Goal: Information Seeking & Learning: Learn about a topic

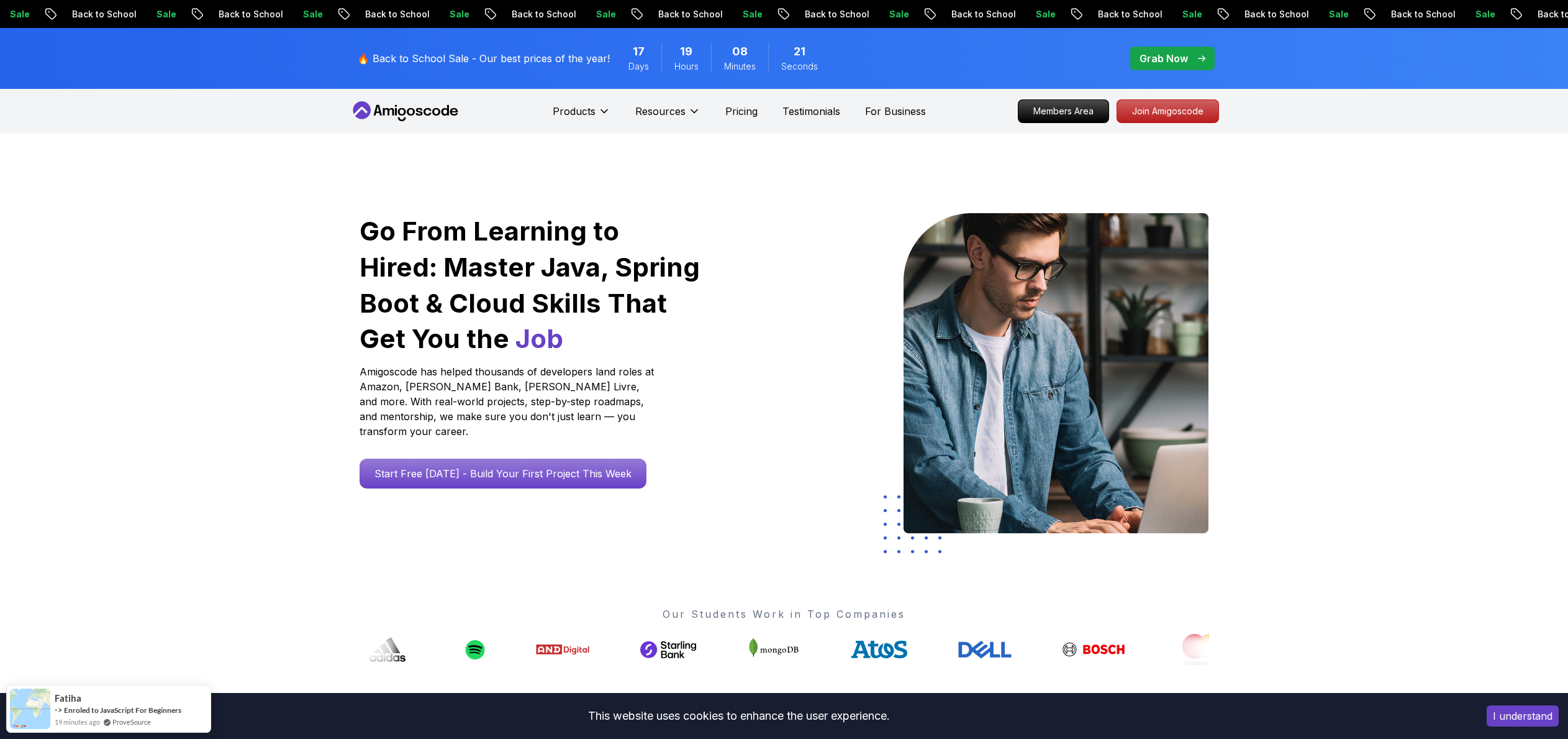
scroll to position [8, 0]
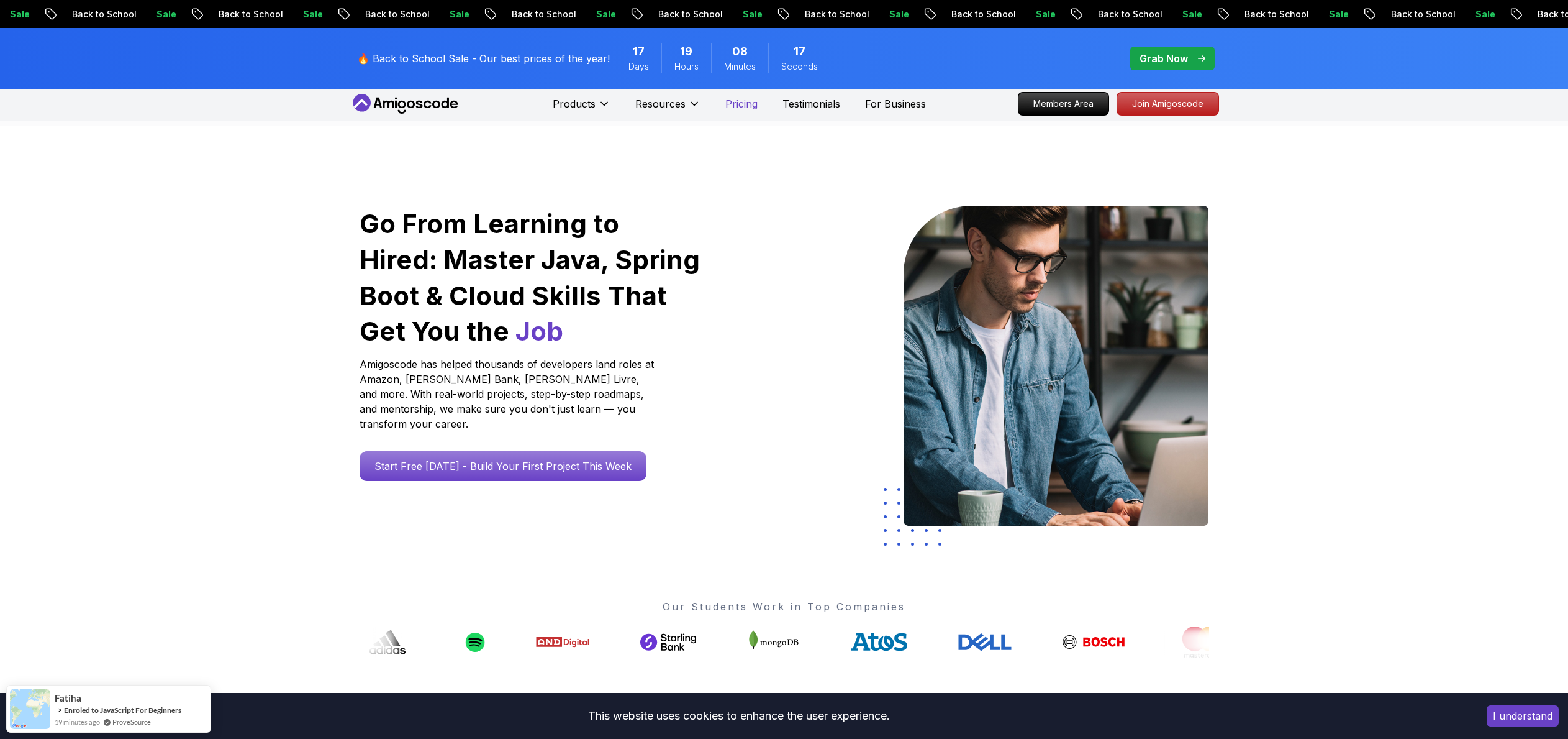
click at [747, 100] on p "Pricing" at bounding box center [742, 104] width 33 height 15
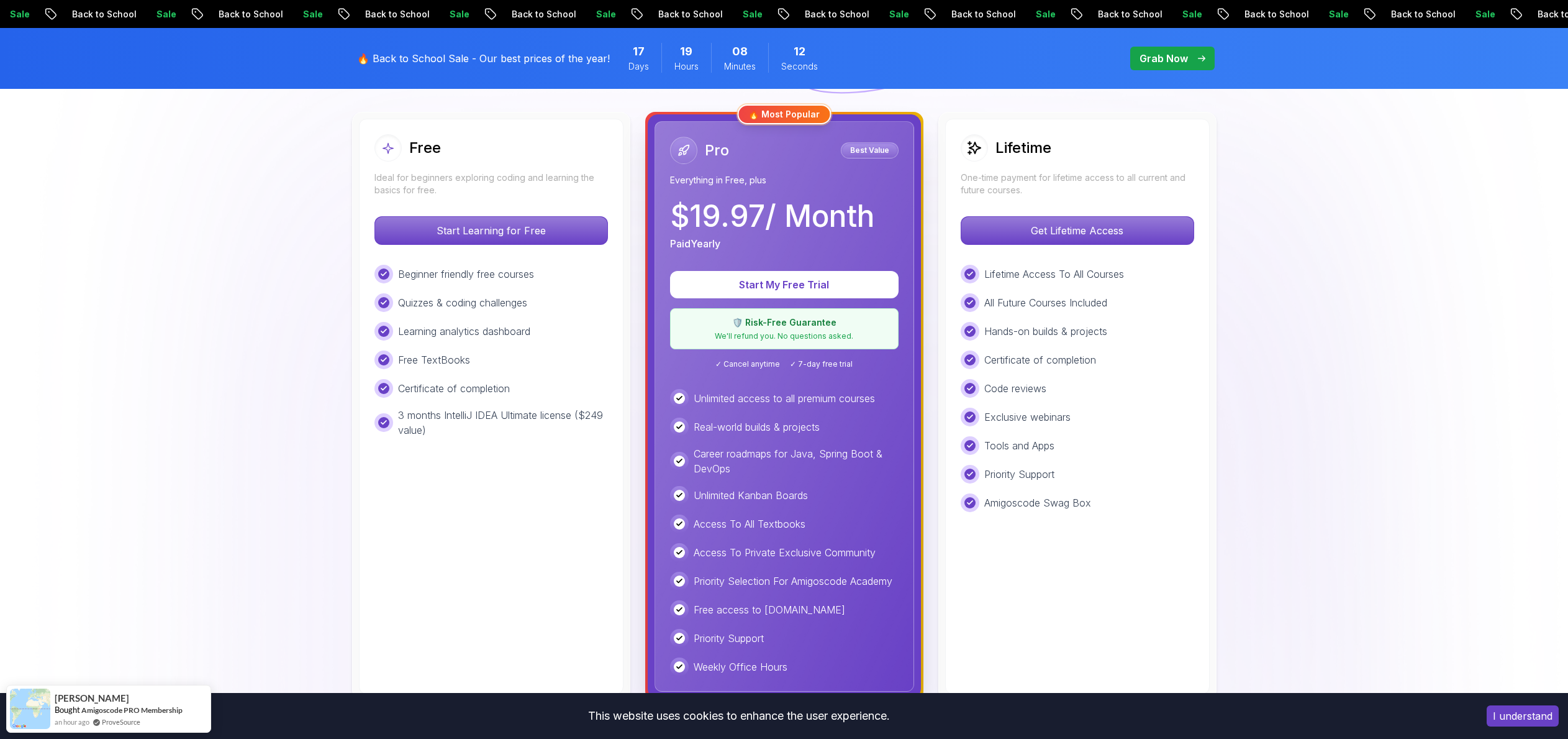
scroll to position [351, 0]
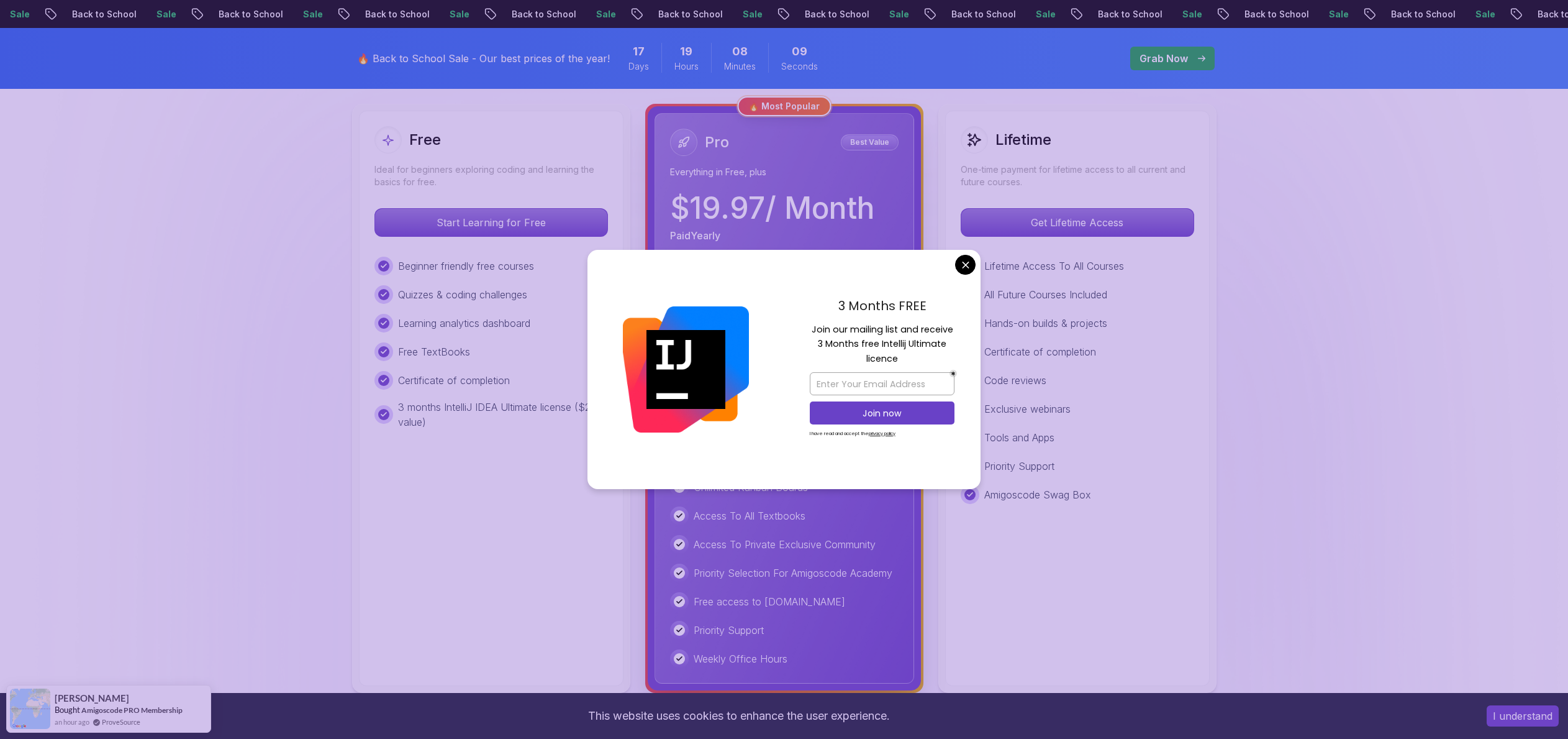
click at [974, 255] on div "3 Months FREE Join our mailing list and receive 3 Months free Intellij Ultimate…" at bounding box center [882, 370] width 197 height 240
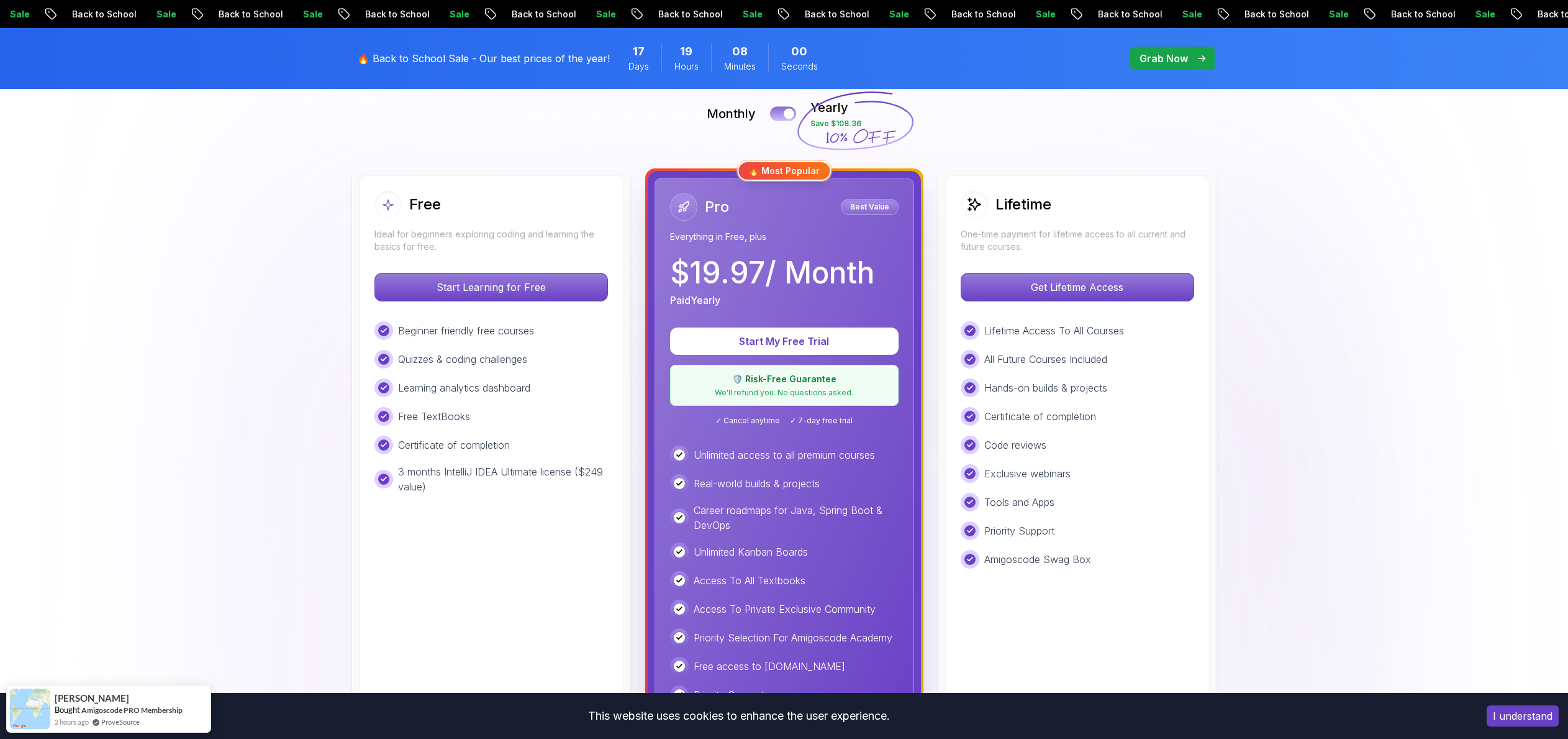
click at [782, 110] on button at bounding box center [783, 113] width 26 height 14
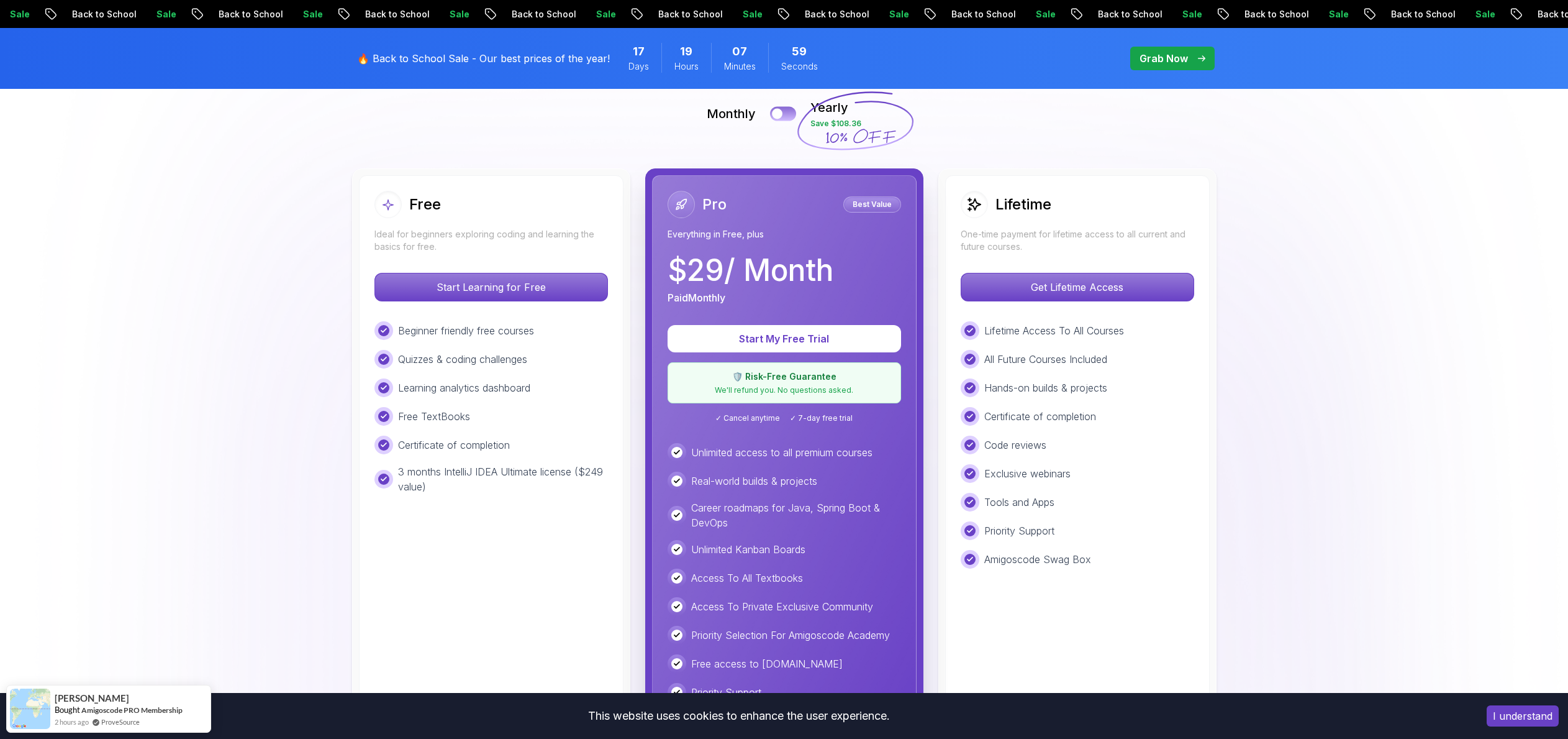
click at [782, 110] on button at bounding box center [783, 113] width 26 height 14
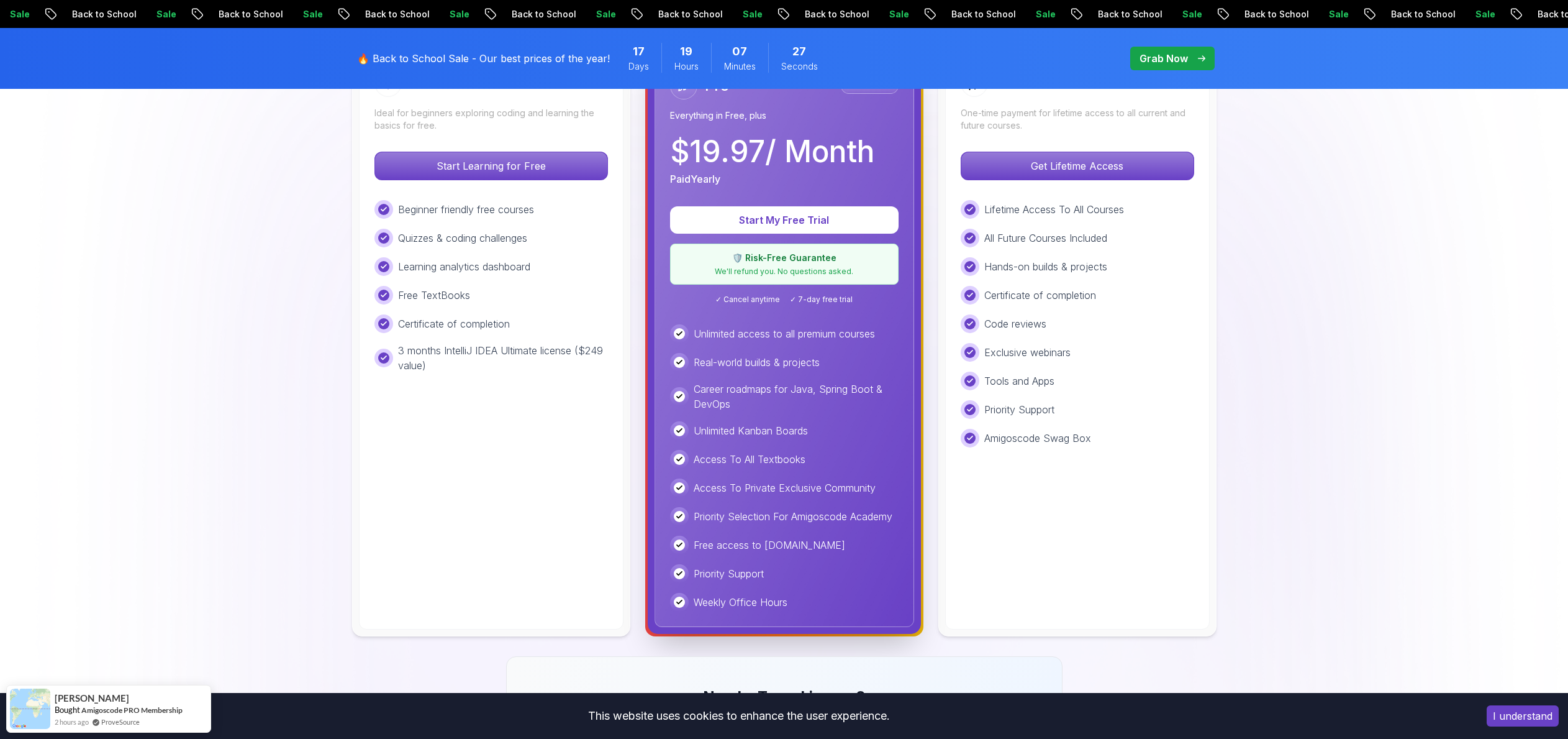
scroll to position [221, 0]
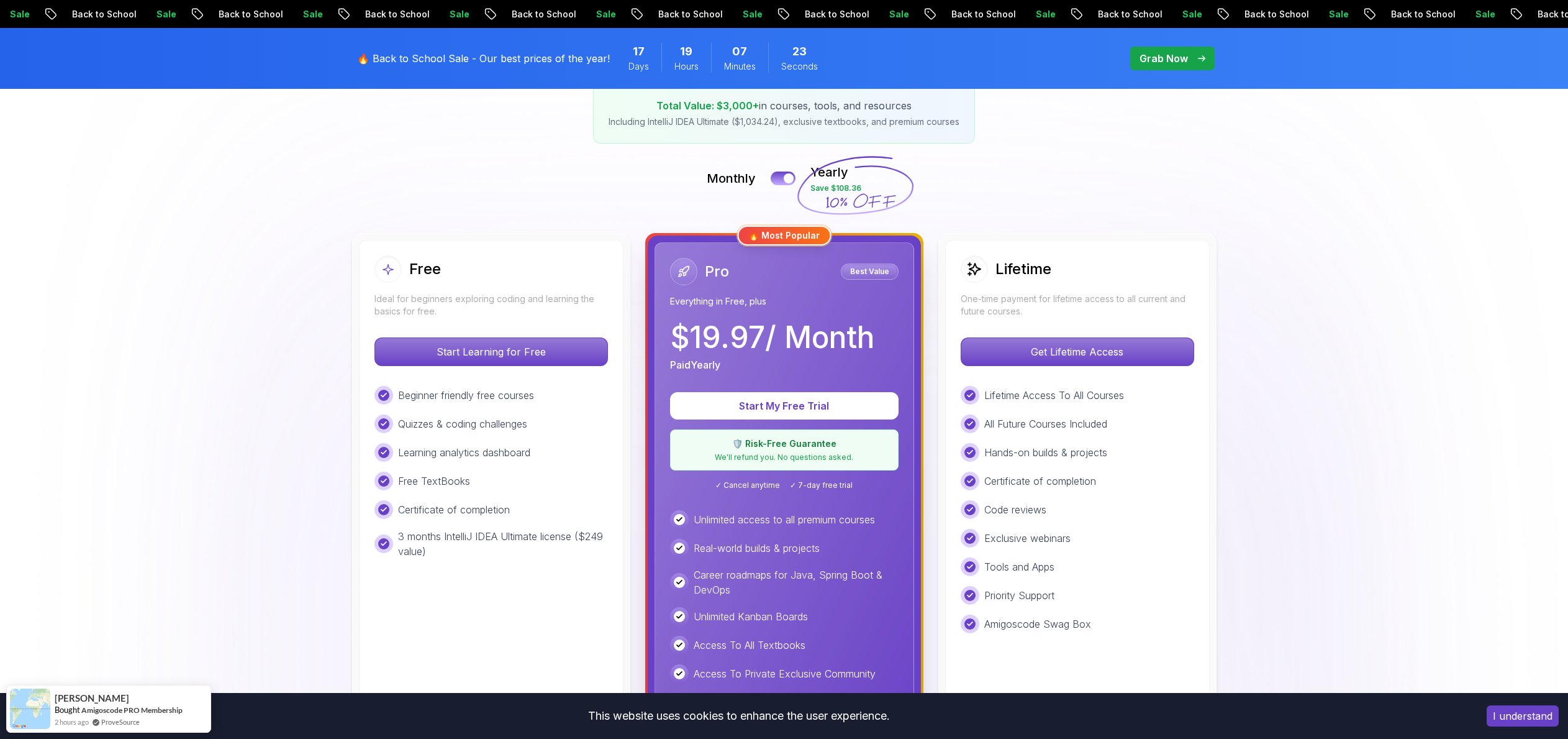
click at [1194, 58] on div "Grab Now" at bounding box center [1172, 58] width 66 height 15
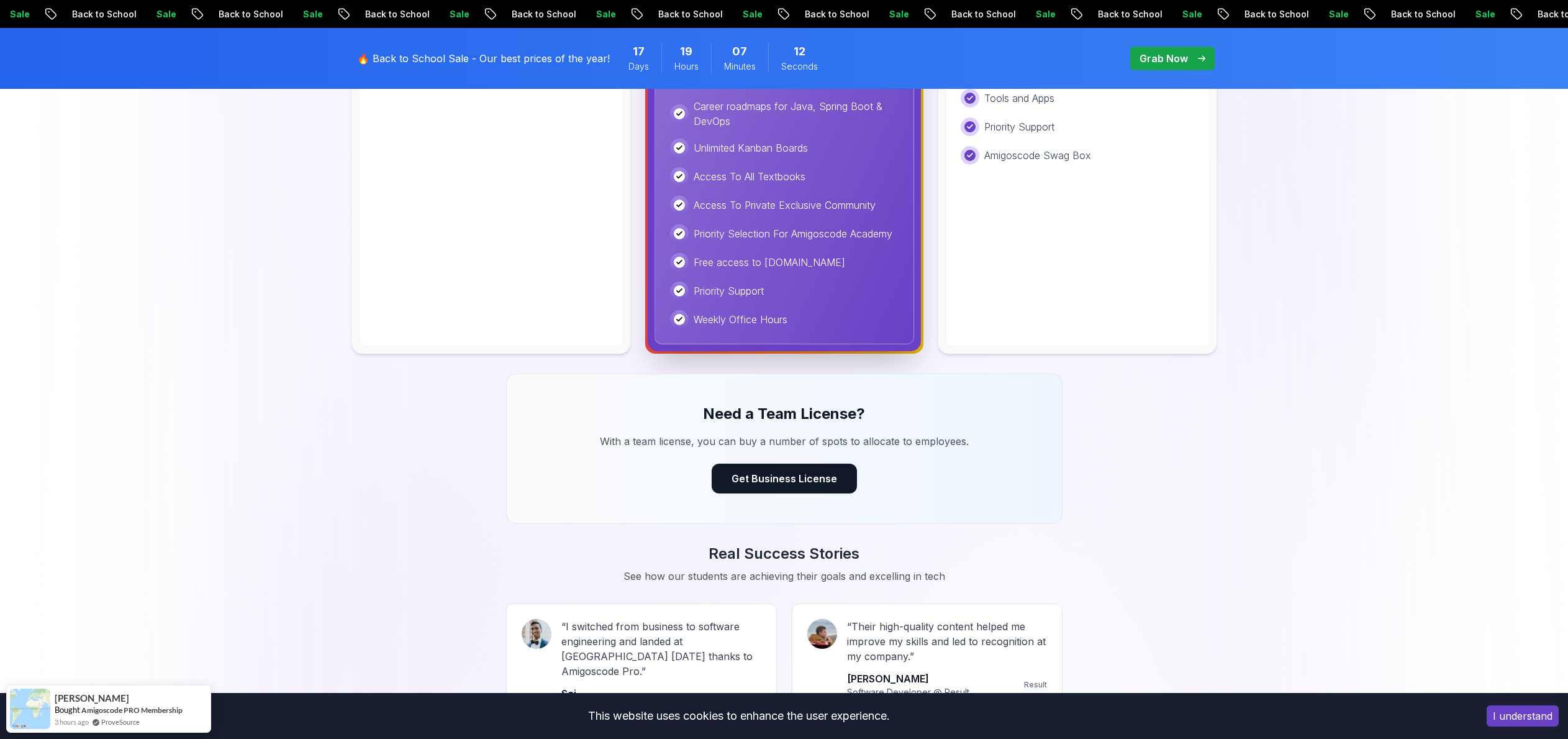
scroll to position [0, 0]
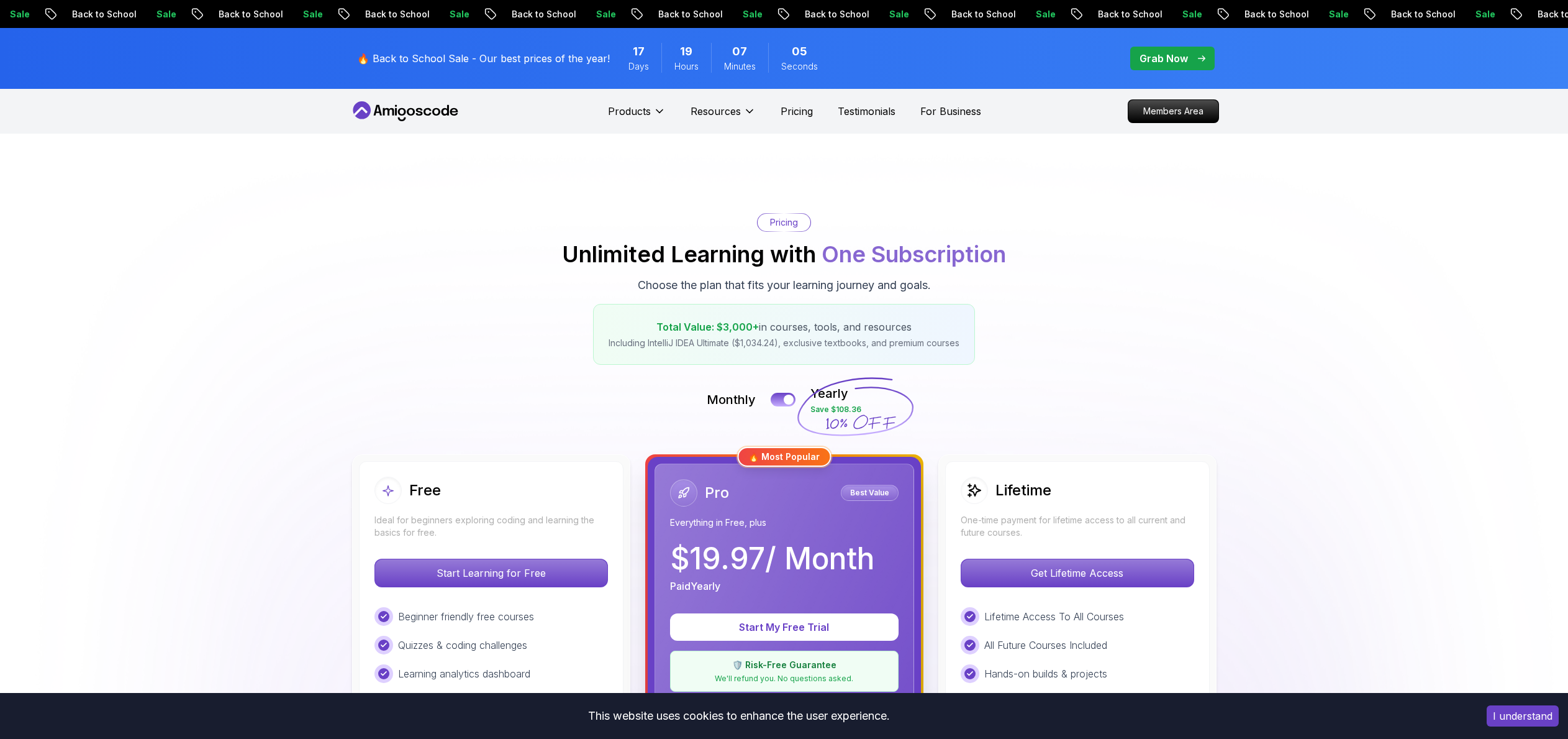
click at [1159, 57] on p "Grab Now" at bounding box center [1163, 58] width 48 height 15
click at [1185, 111] on p "Members Area" at bounding box center [1173, 111] width 86 height 21
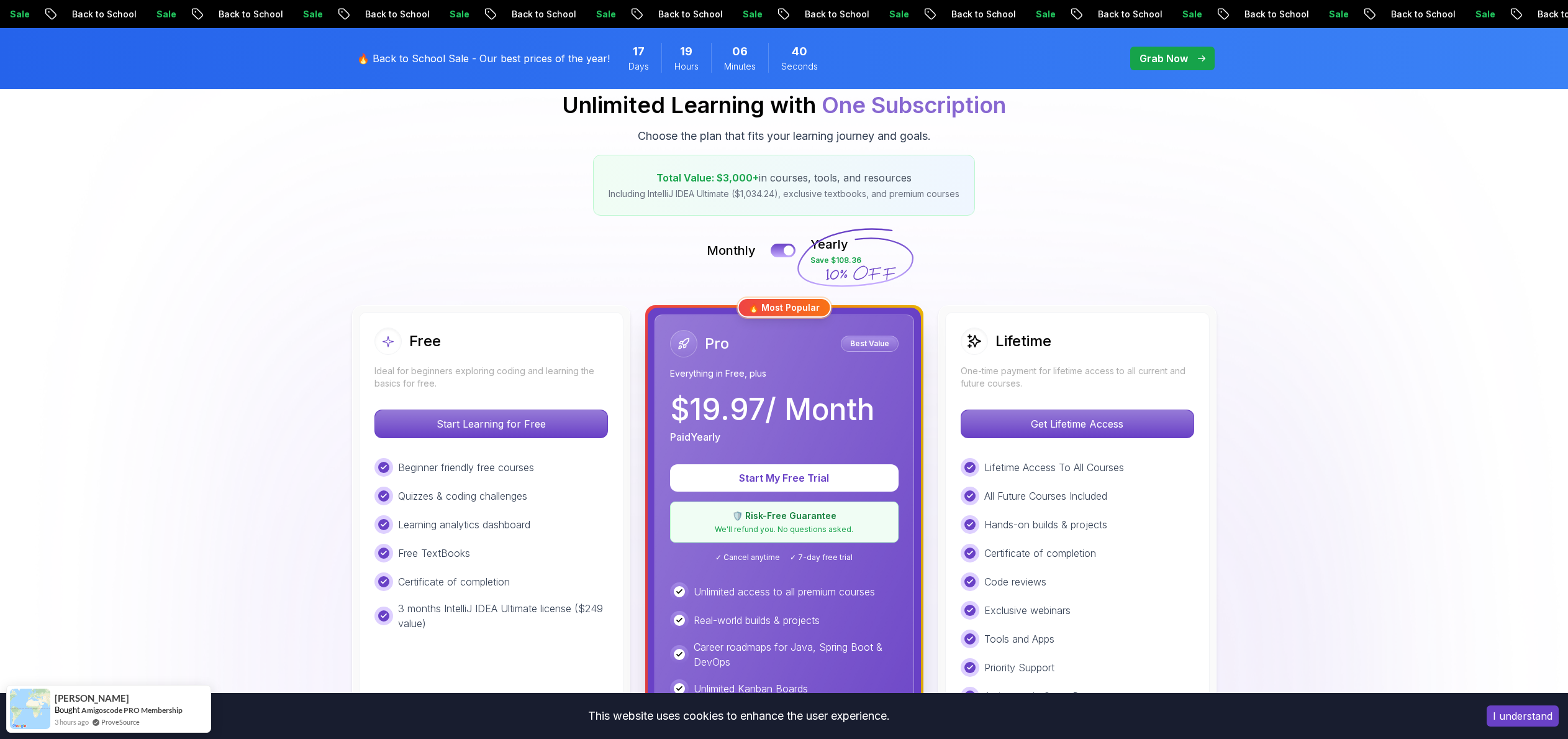
scroll to position [341, 0]
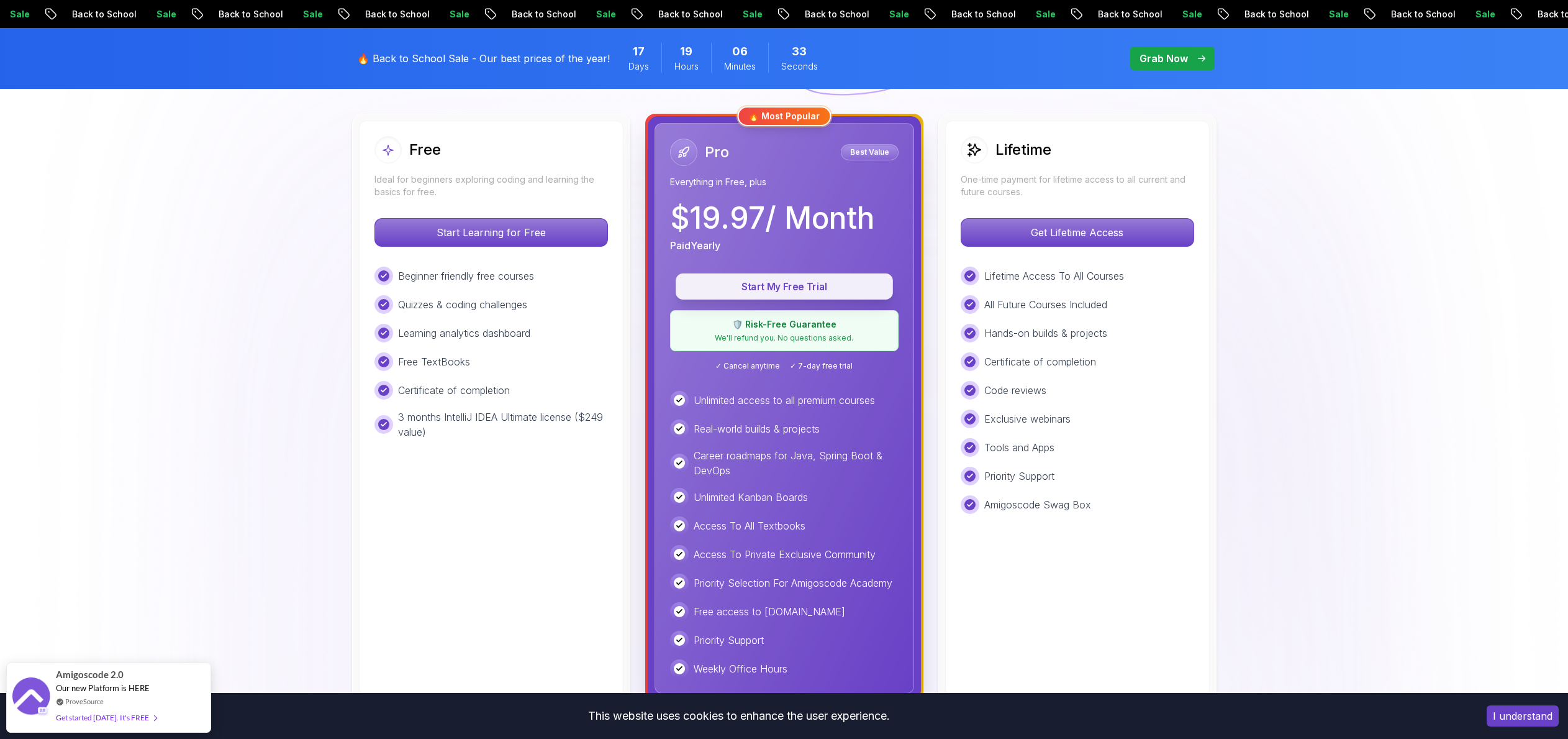
click at [856, 277] on button "Start My Free Trial" at bounding box center [784, 287] width 218 height 26
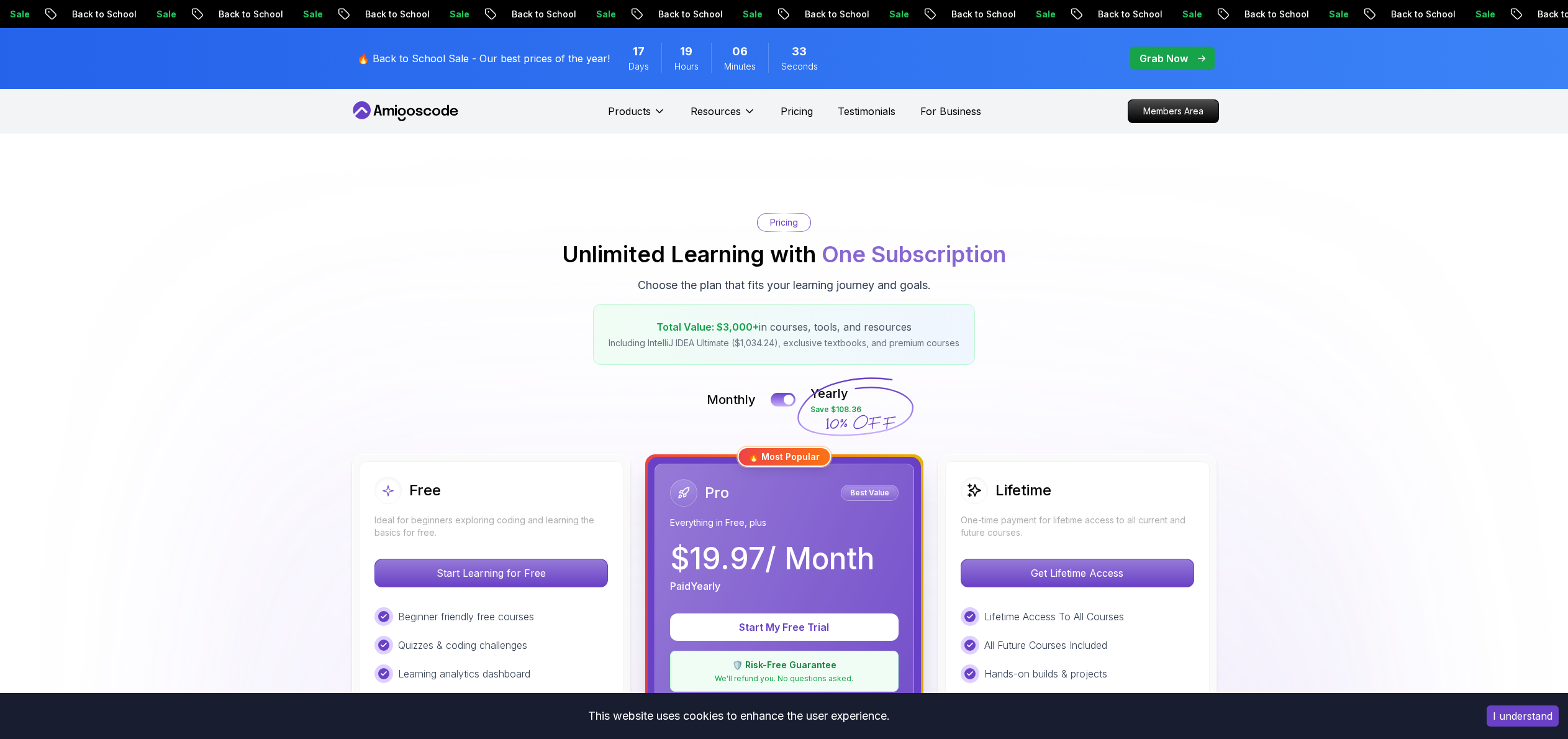
scroll to position [341, 0]
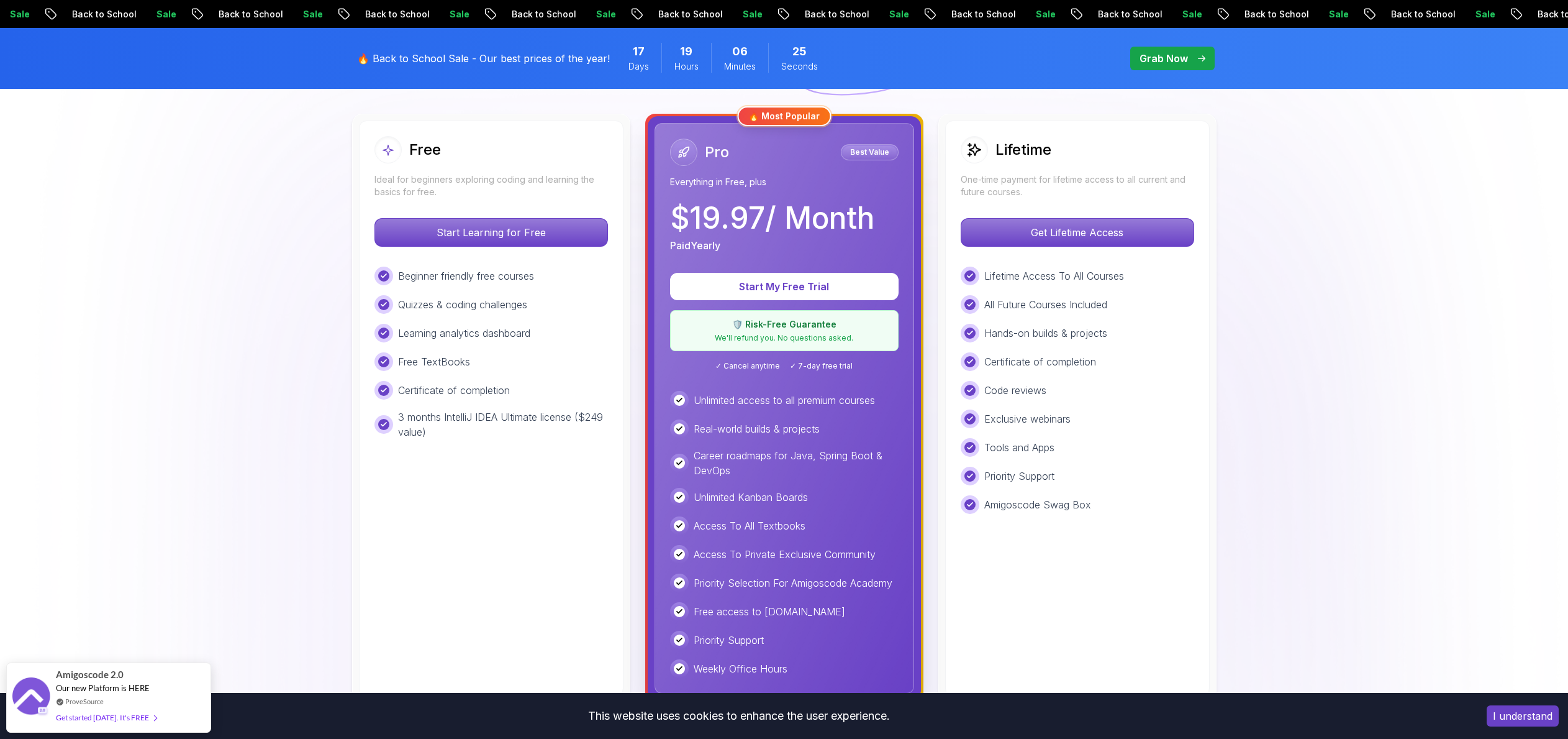
click at [1150, 52] on p "Grab Now" at bounding box center [1163, 58] width 48 height 15
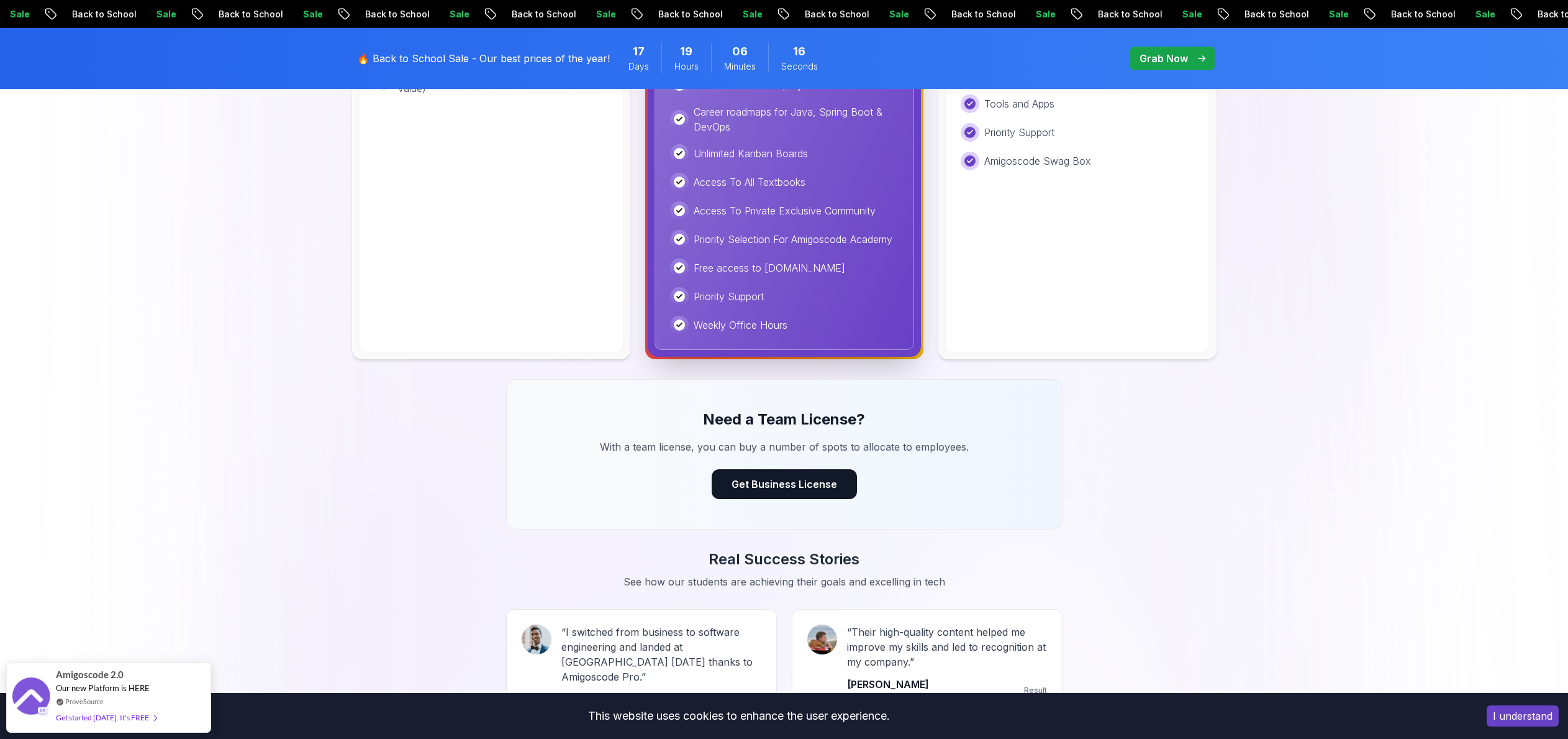
scroll to position [0, 0]
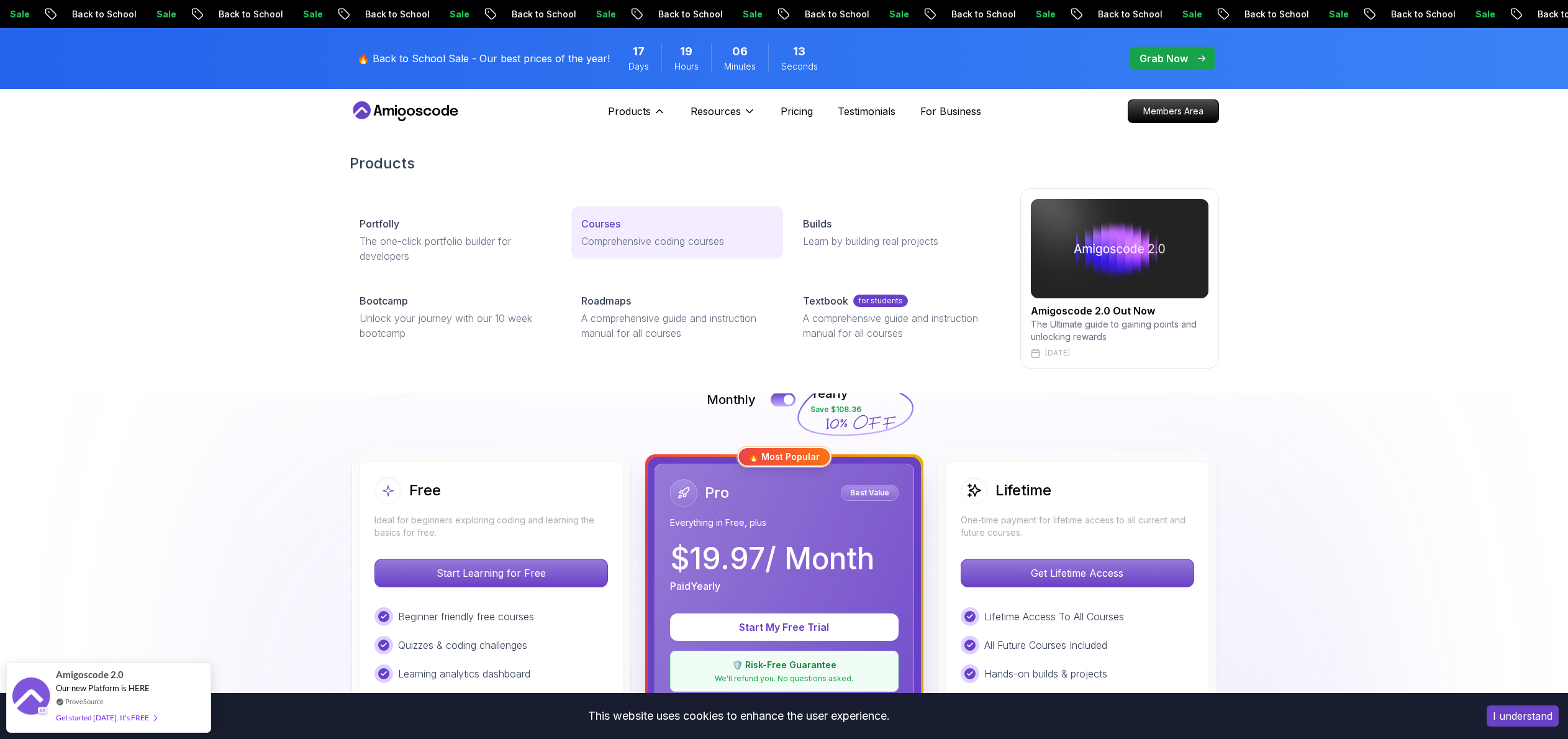
click at [597, 220] on p "Courses" at bounding box center [601, 224] width 39 height 15
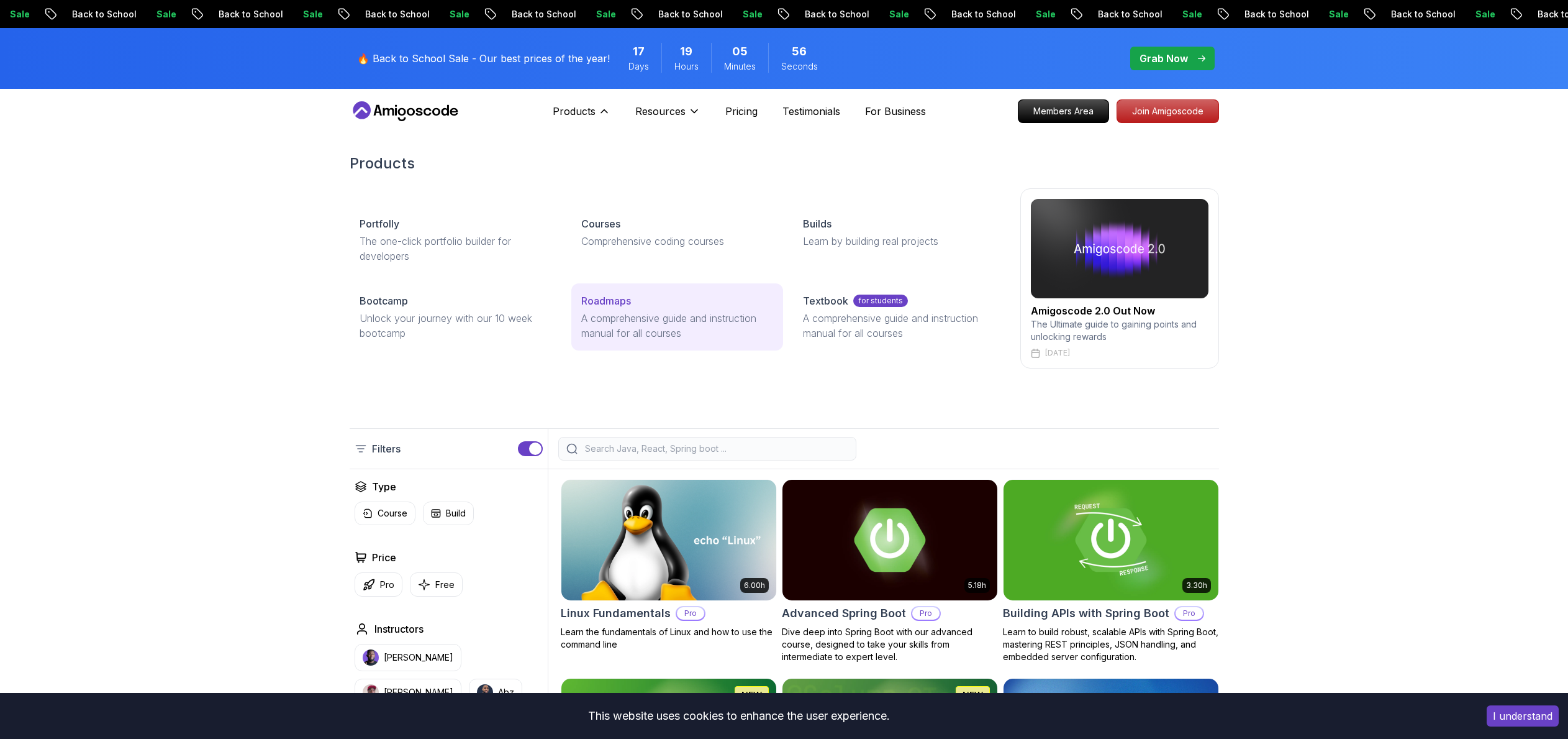
click at [616, 301] on p "Roadmaps" at bounding box center [606, 300] width 50 height 15
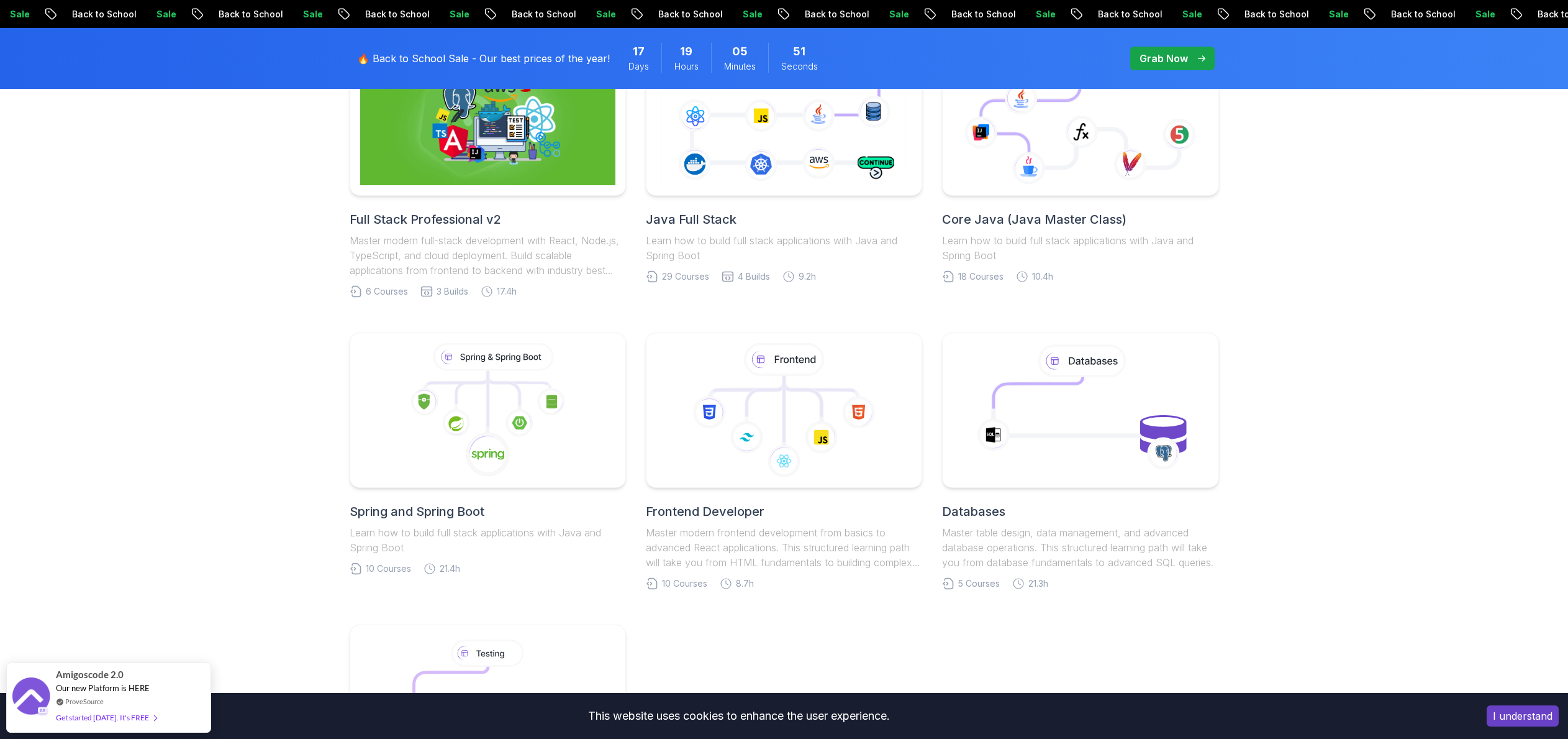
scroll to position [272, 0]
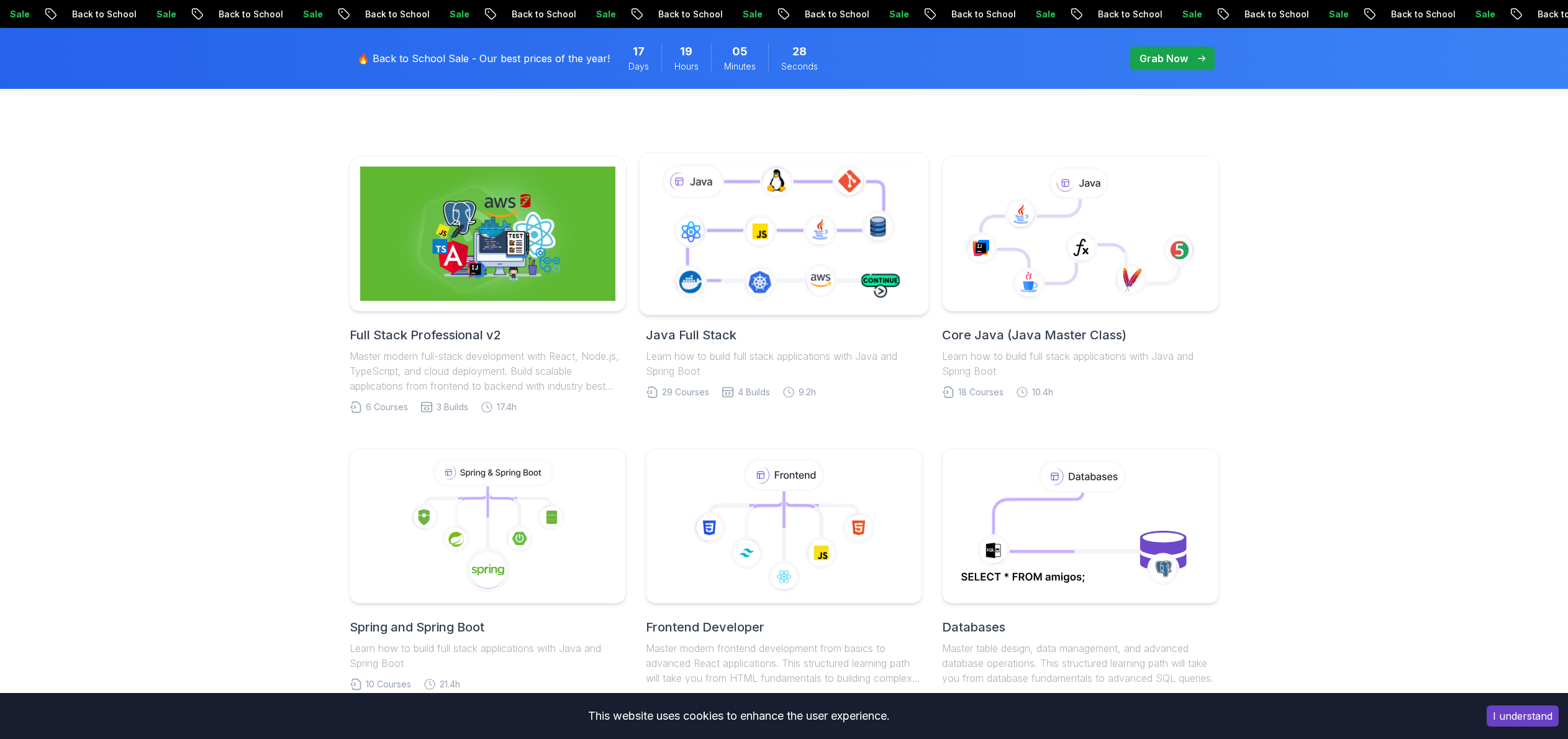
click at [783, 228] on icon at bounding box center [784, 233] width 263 height 146
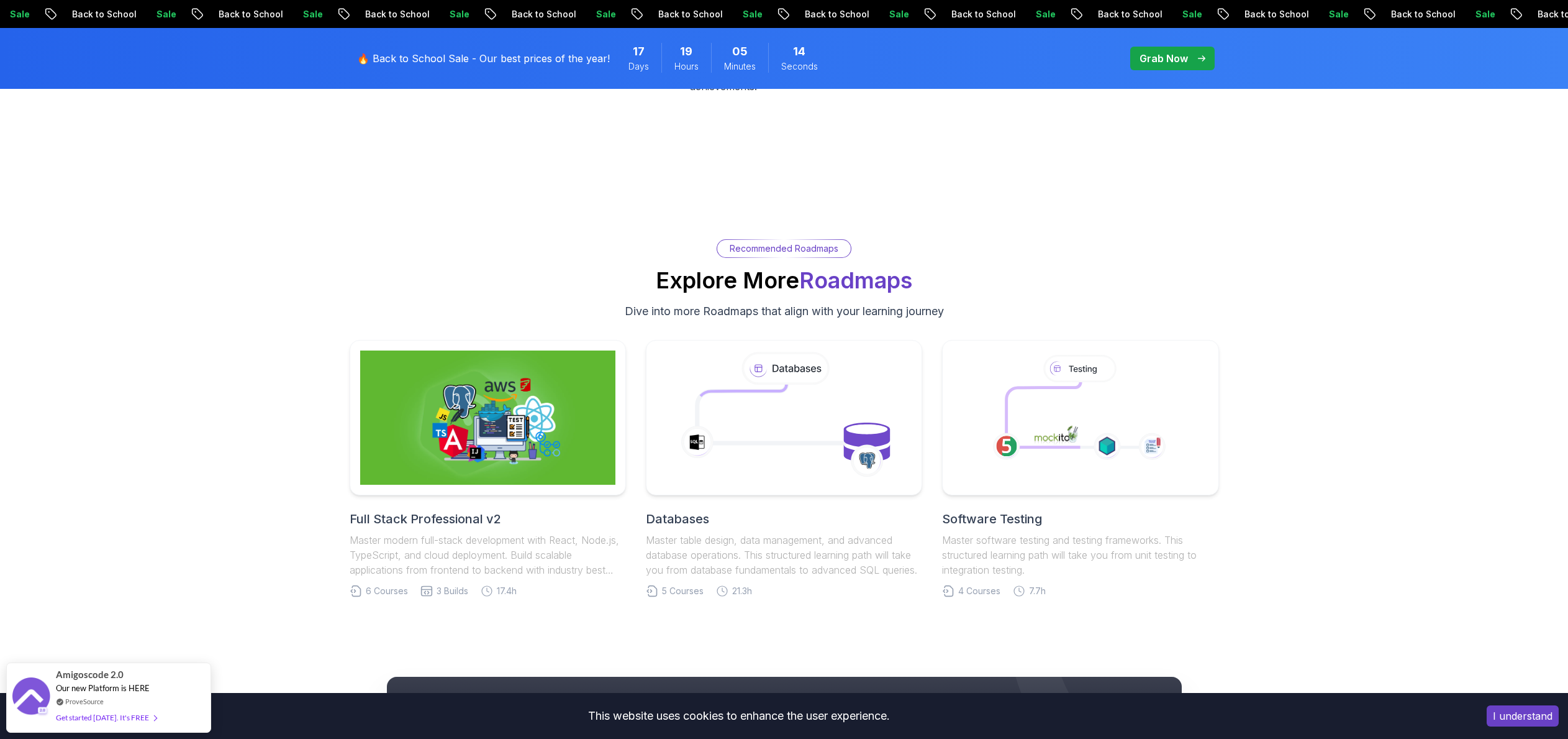
scroll to position [5668, 0]
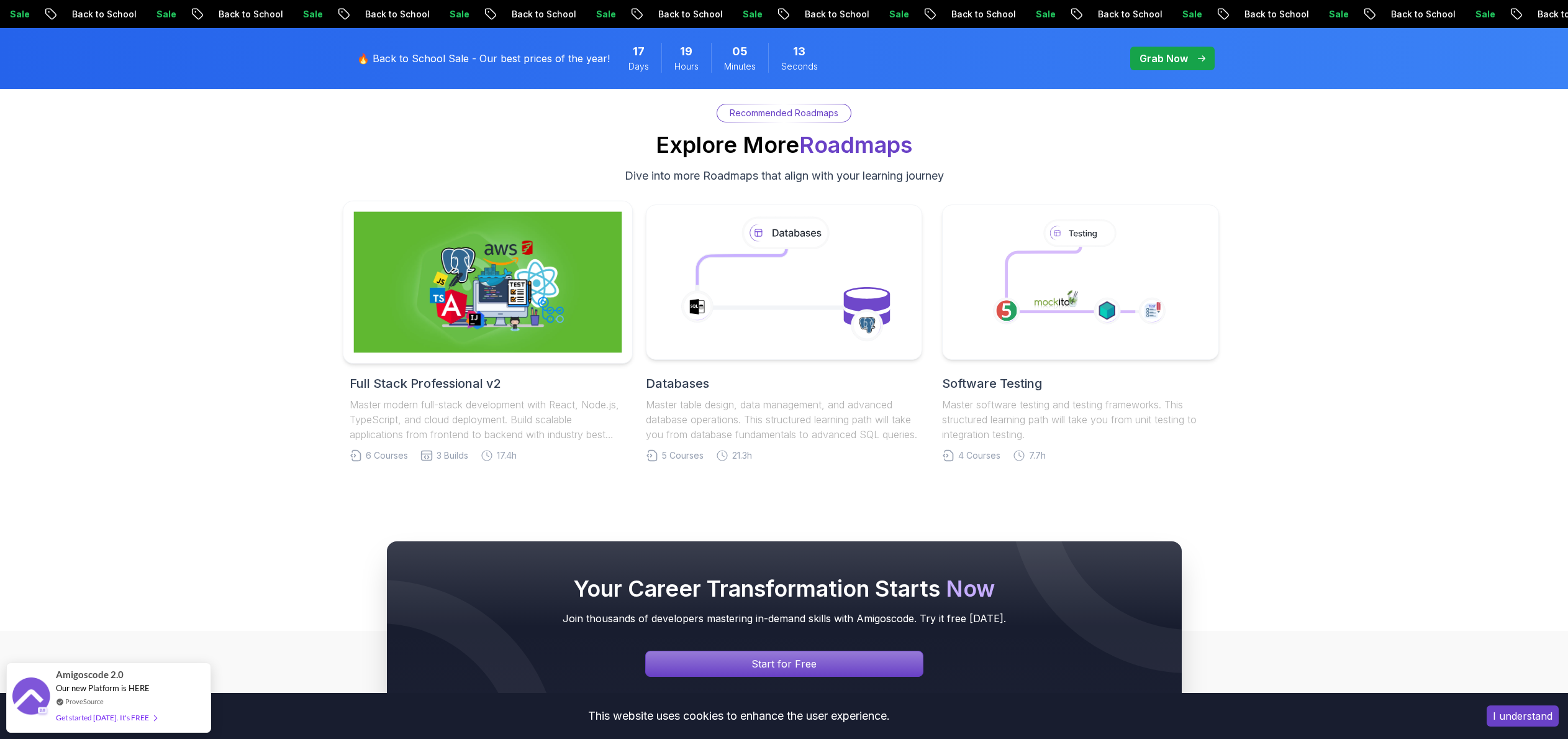
click at [499, 294] on img at bounding box center [488, 282] width 268 height 141
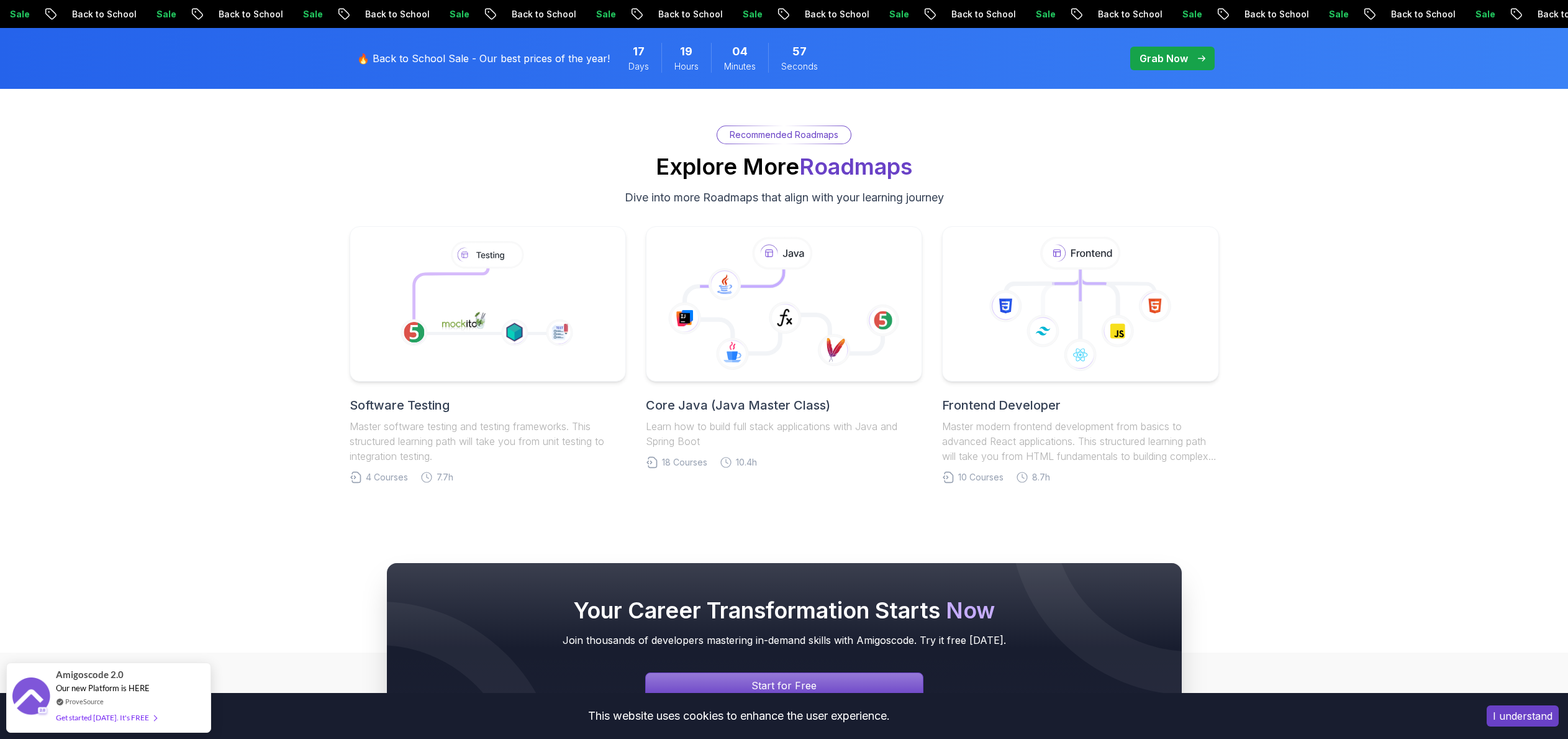
scroll to position [5668, 0]
